Goal: Navigation & Orientation: Understand site structure

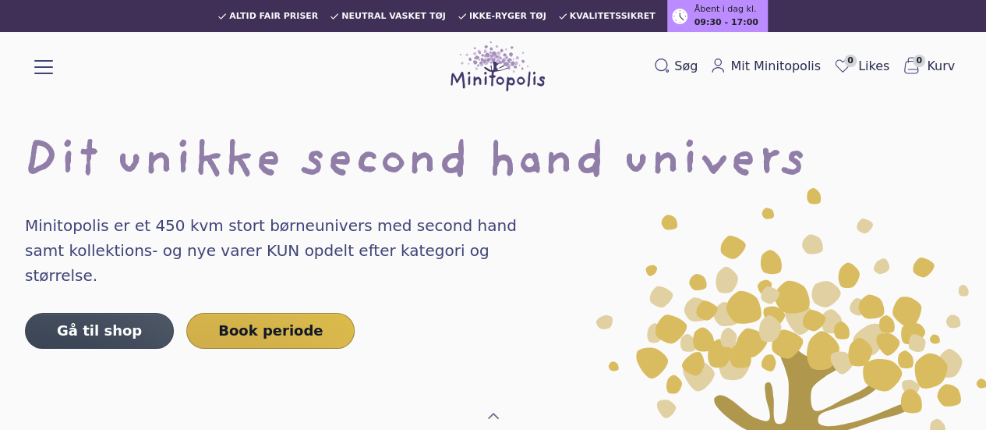
click at [0, 0] on link "Priser" at bounding box center [0, 0] width 0 height 0
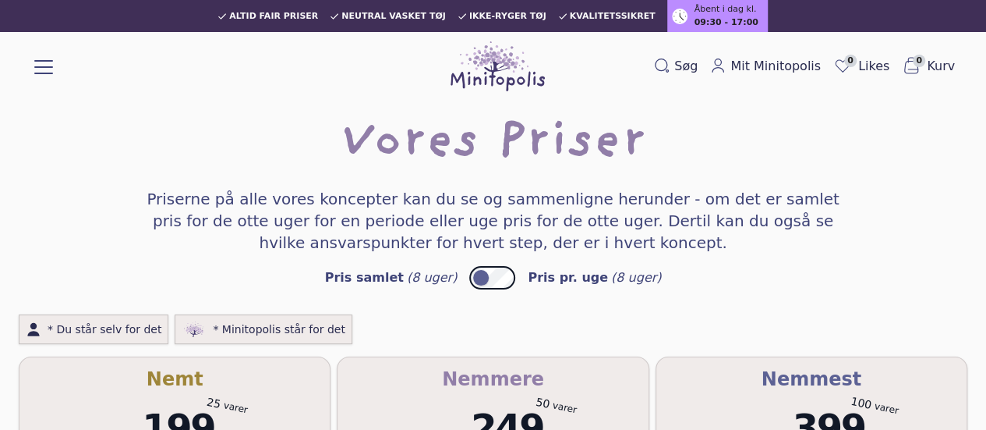
click at [0, 0] on link "Børn" at bounding box center [0, 0] width 0 height 0
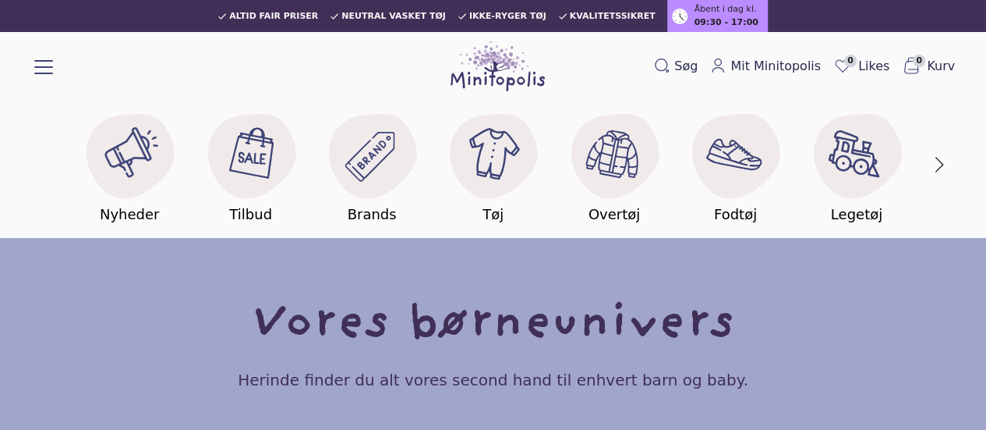
click at [0, 0] on link "Praktisk info" at bounding box center [0, 0] width 0 height 0
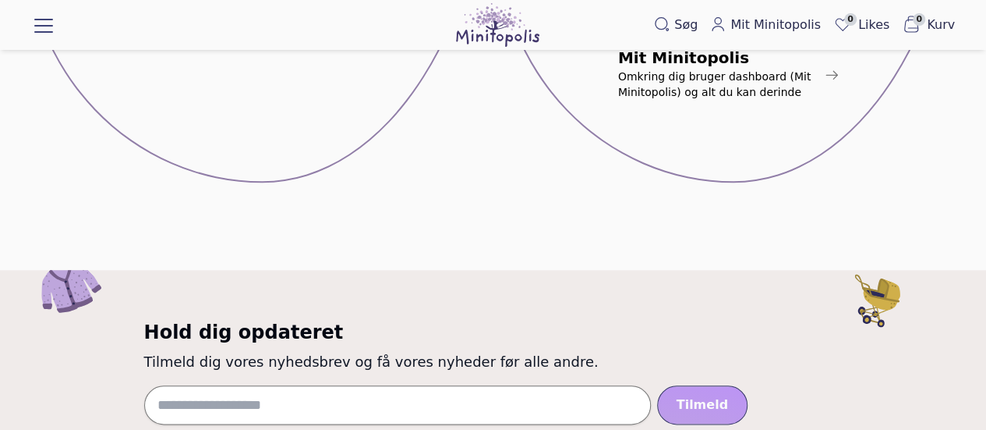
scroll to position [161, 0]
